Goal: Obtain resource: Obtain resource

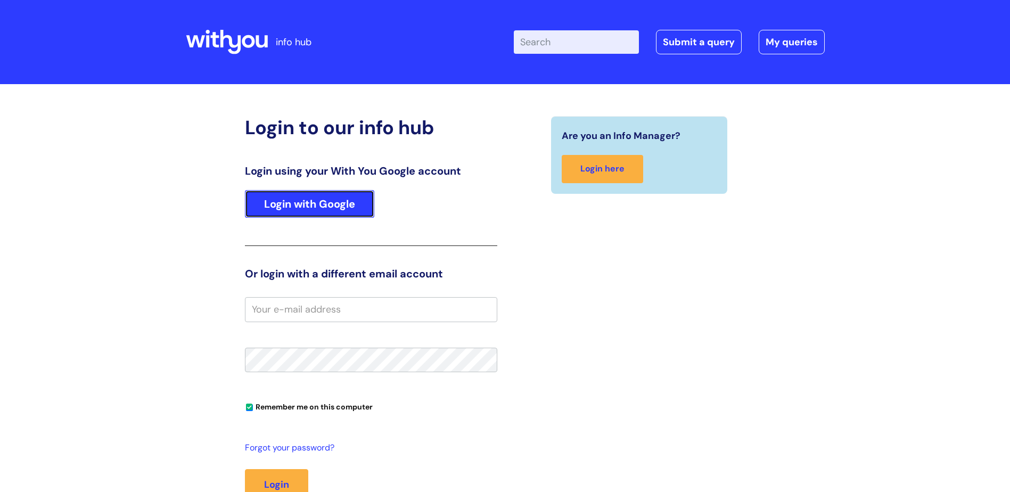
click at [309, 207] on link "Login with Google" at bounding box center [309, 204] width 129 height 28
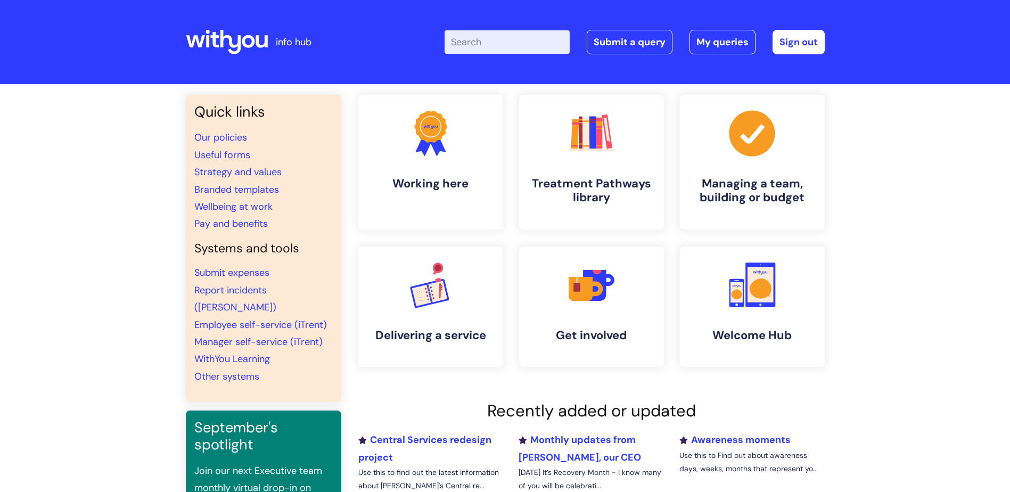
click at [535, 42] on input "Enter your search term here..." at bounding box center [507, 41] width 125 height 23
type input "hse"
click button "Search" at bounding box center [0, 0] width 0 height 0
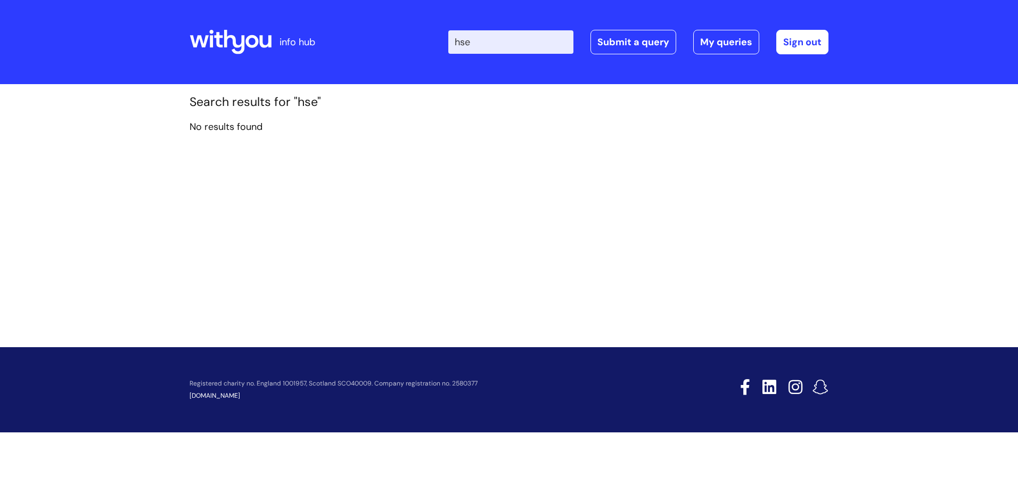
drag, startPoint x: 487, startPoint y: 40, endPoint x: 430, endPoint y: 37, distance: 56.6
click at [441, 39] on div "Enter your search term here... hse Search Submit a query My queries Welcome Don…" at bounding box center [588, 42] width 480 height 63
type input "health and safety"
click button "Search" at bounding box center [0, 0] width 0 height 0
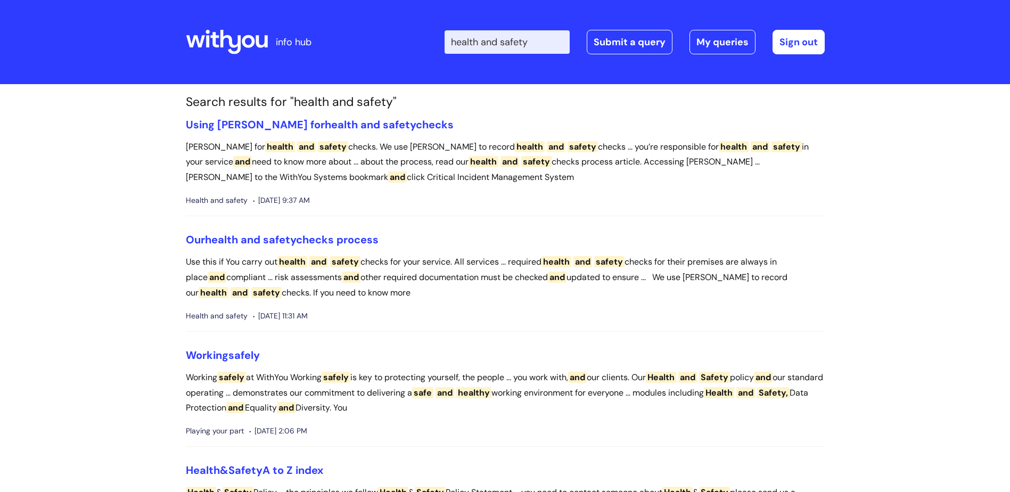
drag, startPoint x: 558, startPoint y: 43, endPoint x: 330, endPoint y: 48, distance: 228.0
click at [335, 49] on div "info hub Enter your search term here... health and safety Search Submit a query…" at bounding box center [505, 42] width 639 height 63
click button "Search" at bounding box center [0, 0] width 0 height 0
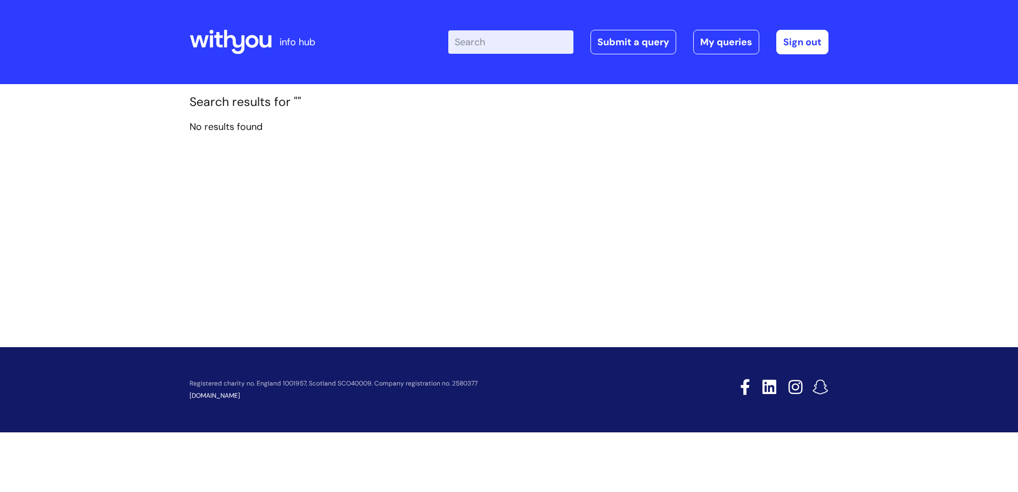
click at [531, 41] on input "Enter your search term here..." at bounding box center [510, 41] width 125 height 23
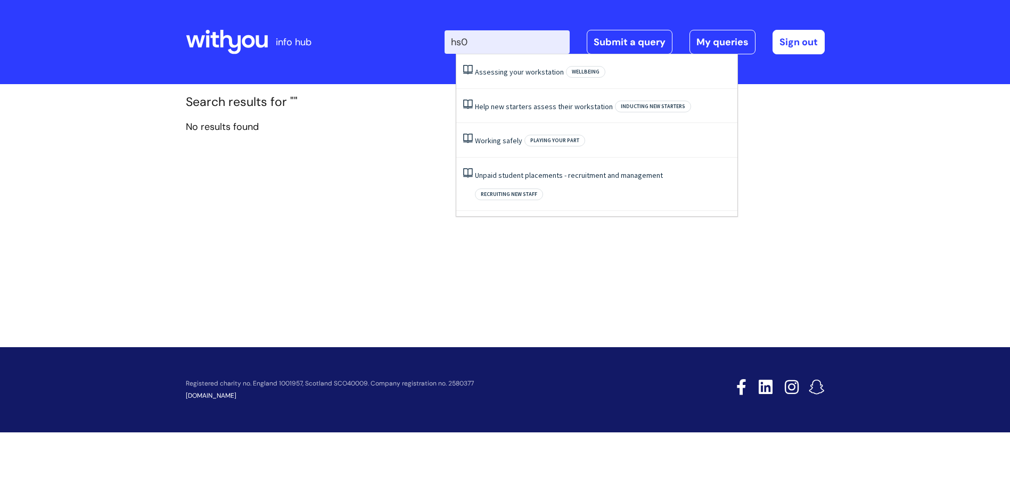
type input "hs04"
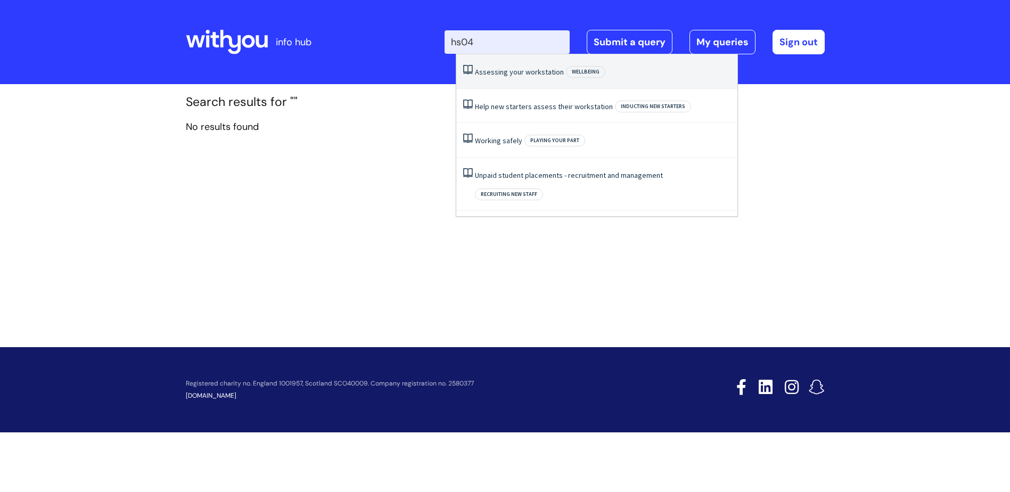
click at [494, 72] on link "Assessing your workstation" at bounding box center [519, 72] width 89 height 10
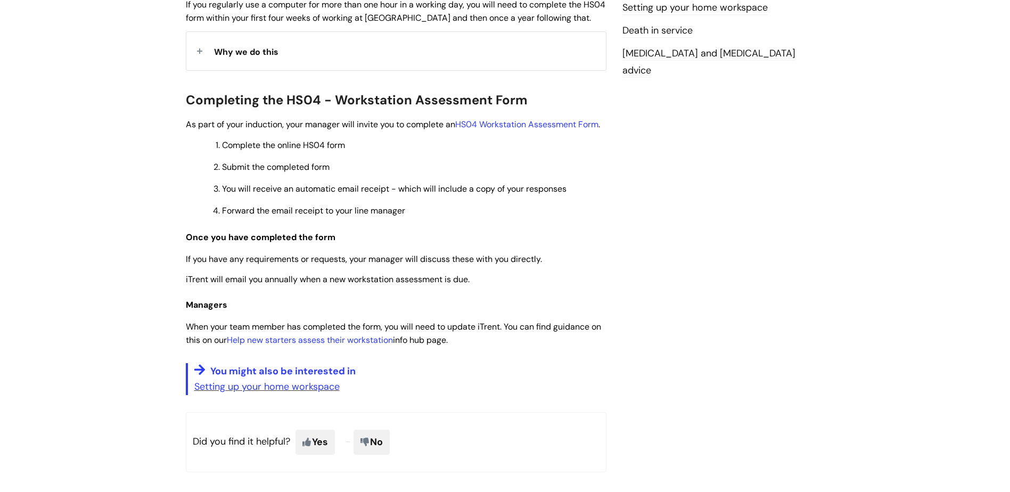
scroll to position [320, 0]
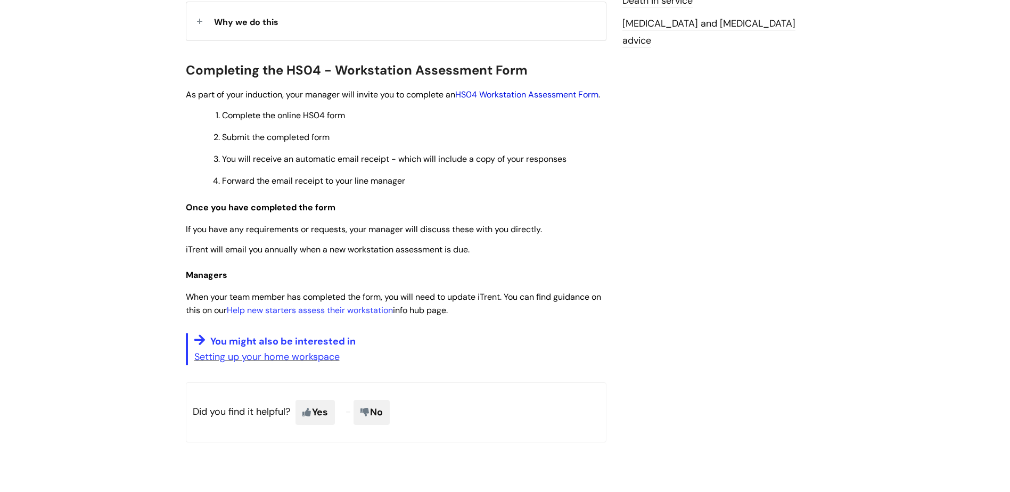
click at [552, 97] on link "HS04 Workstation Assessment Form" at bounding box center [526, 94] width 143 height 11
